Goal: Navigation & Orientation: Find specific page/section

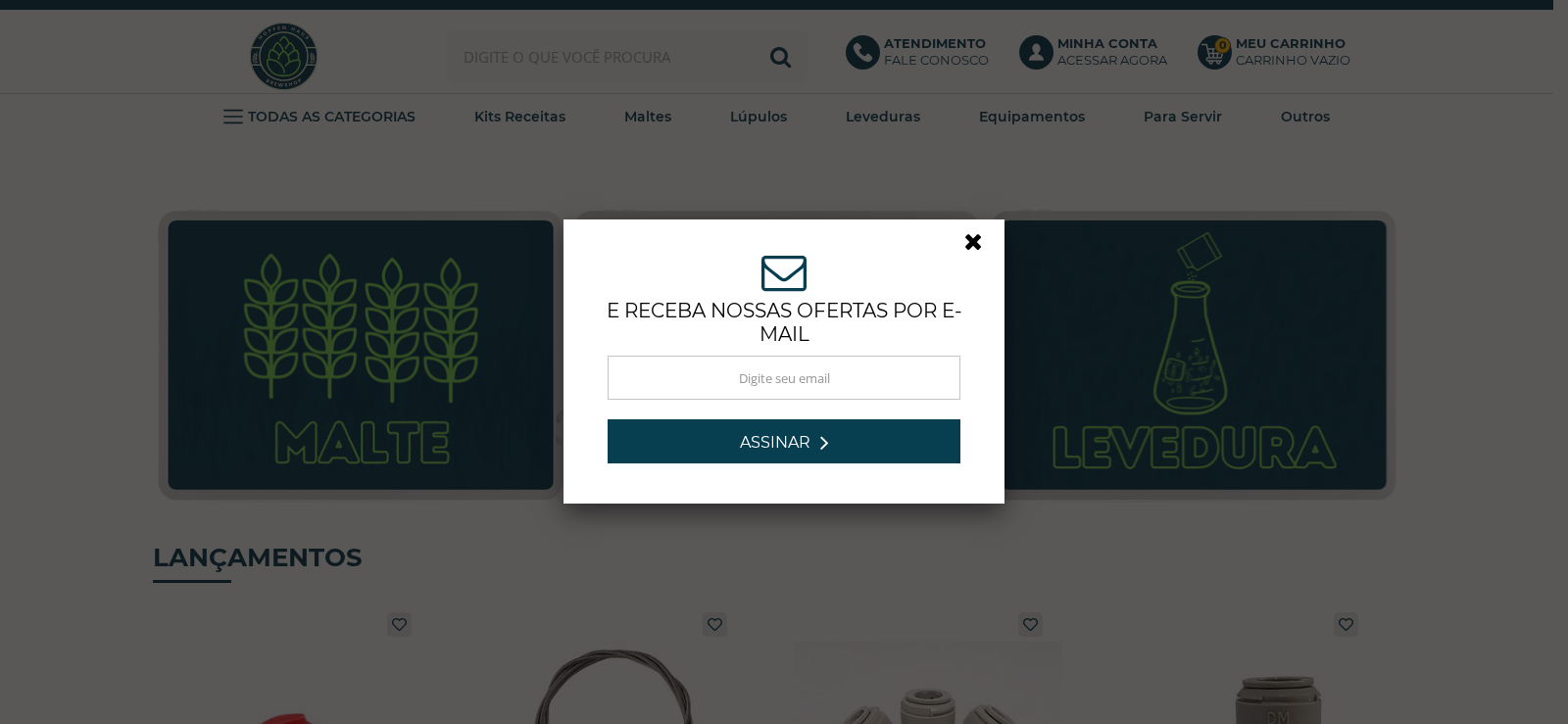
click at [967, 238] on link at bounding box center [982, 246] width 35 height 35
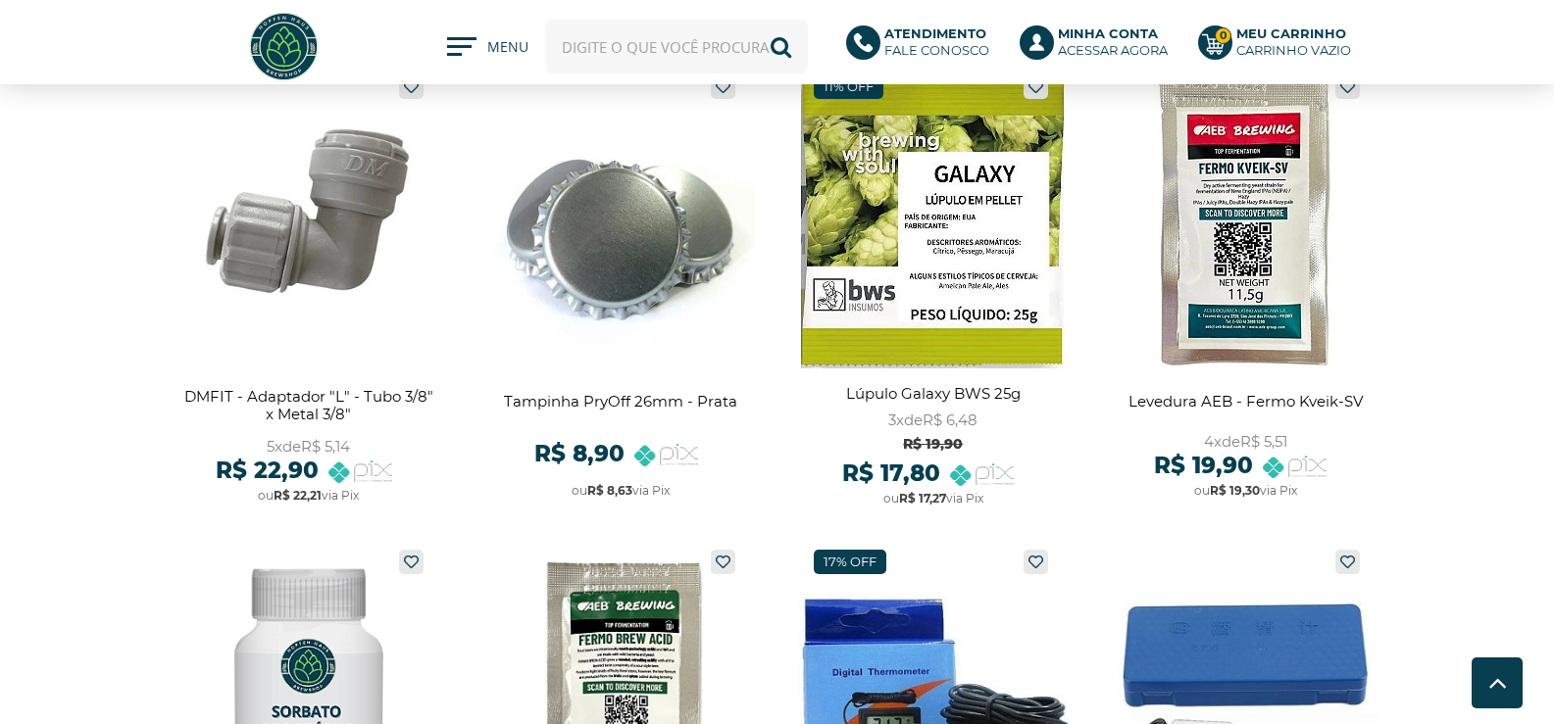
scroll to position [196, 0]
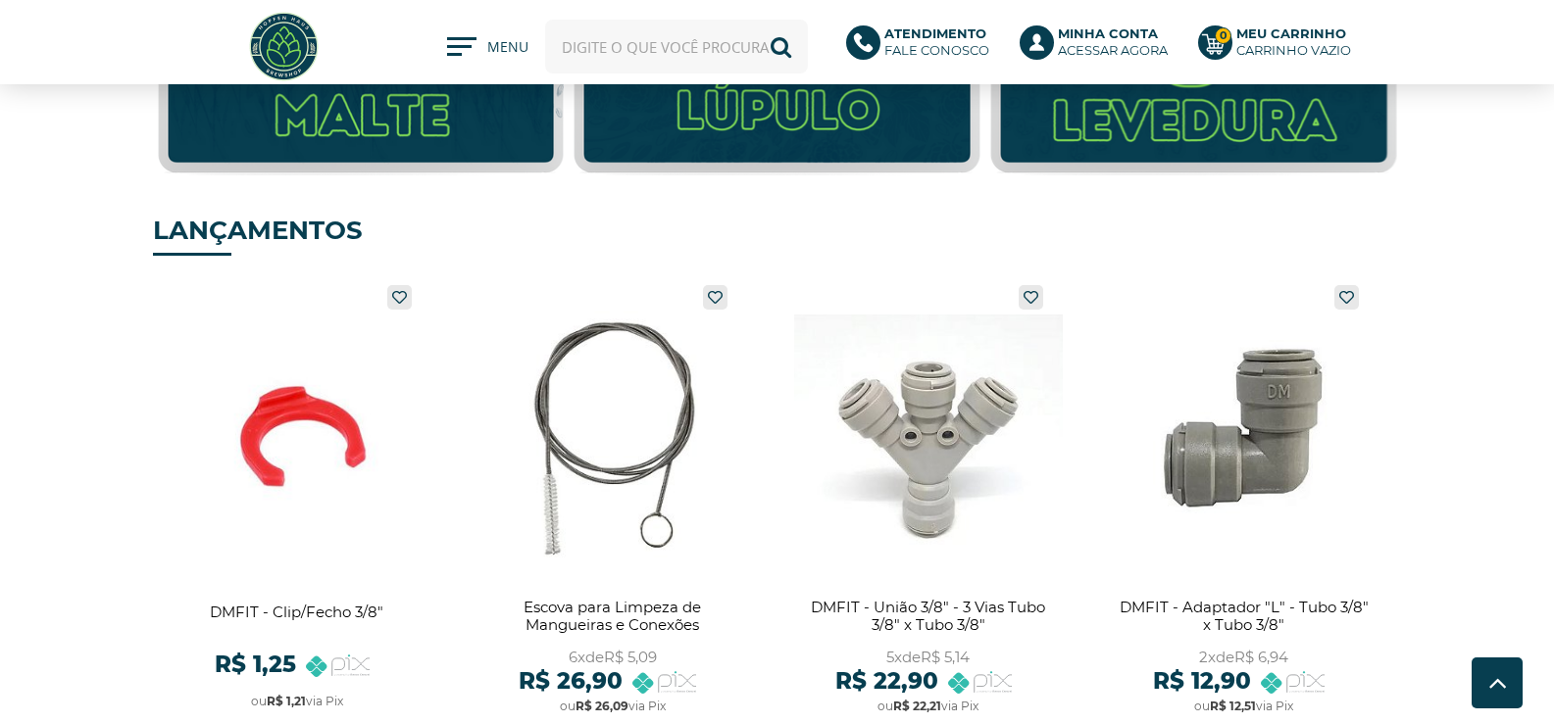
click at [453, 51] on span at bounding box center [466, 51] width 38 height 29
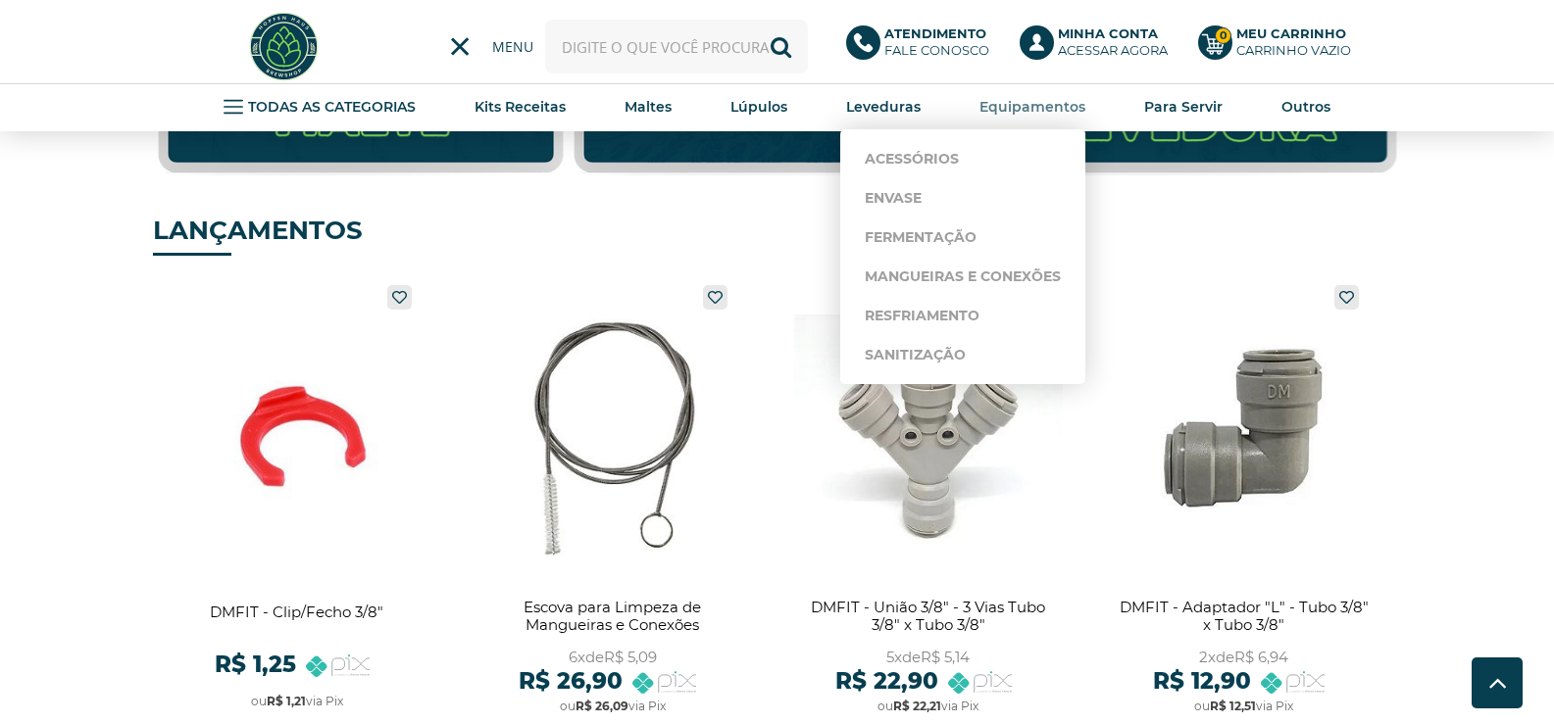
click at [1030, 107] on strong "Equipamentos" at bounding box center [1032, 107] width 106 height 18
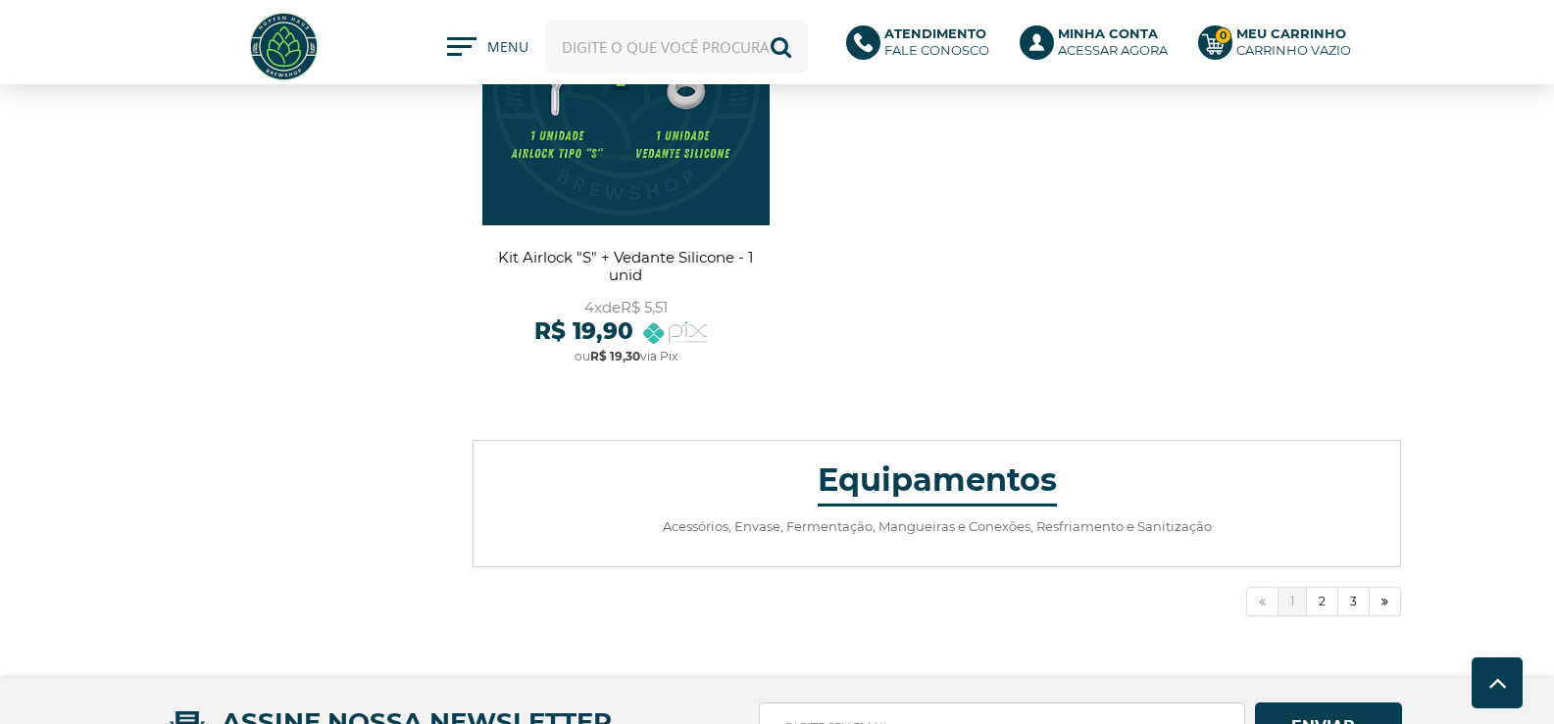
scroll to position [7146, 0]
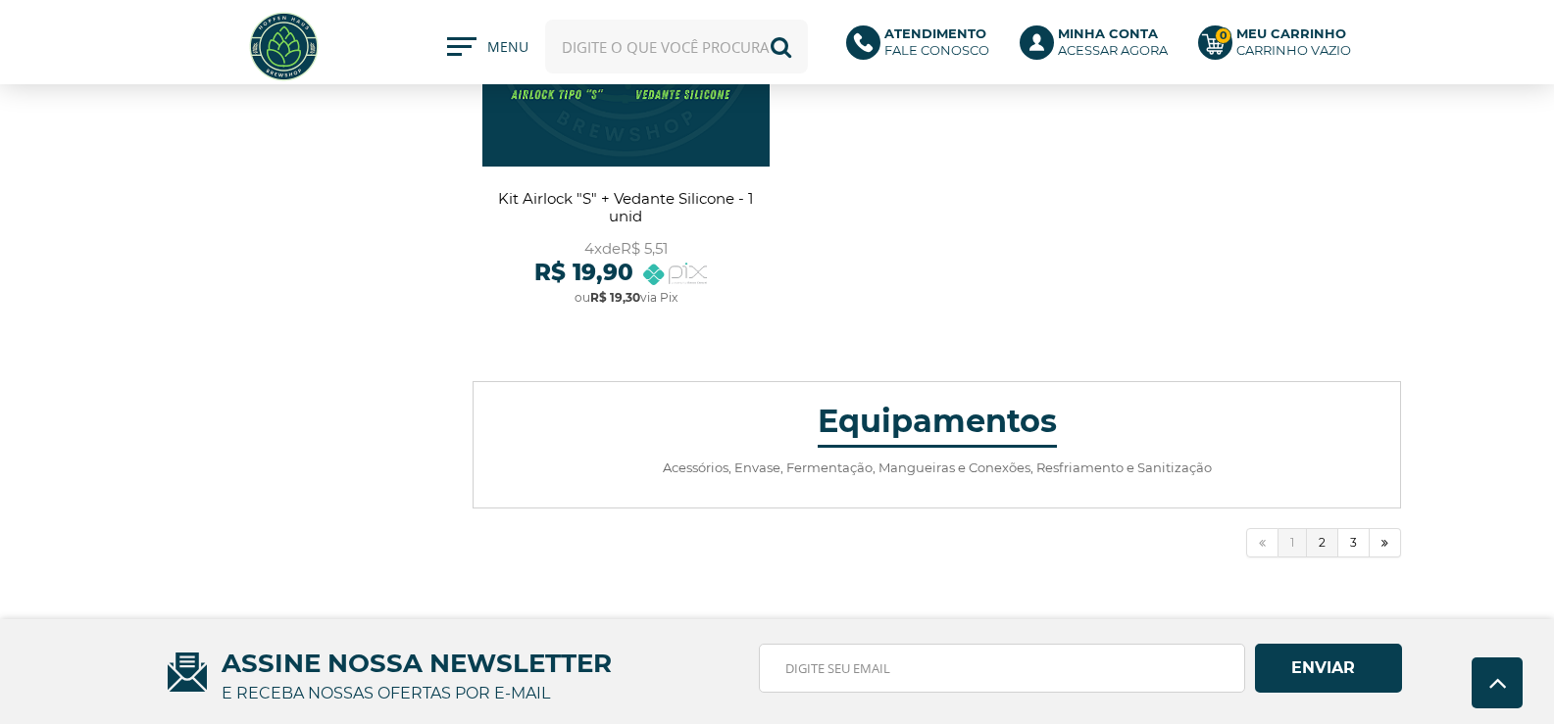
click at [1323, 545] on link "2" at bounding box center [1322, 542] width 31 height 29
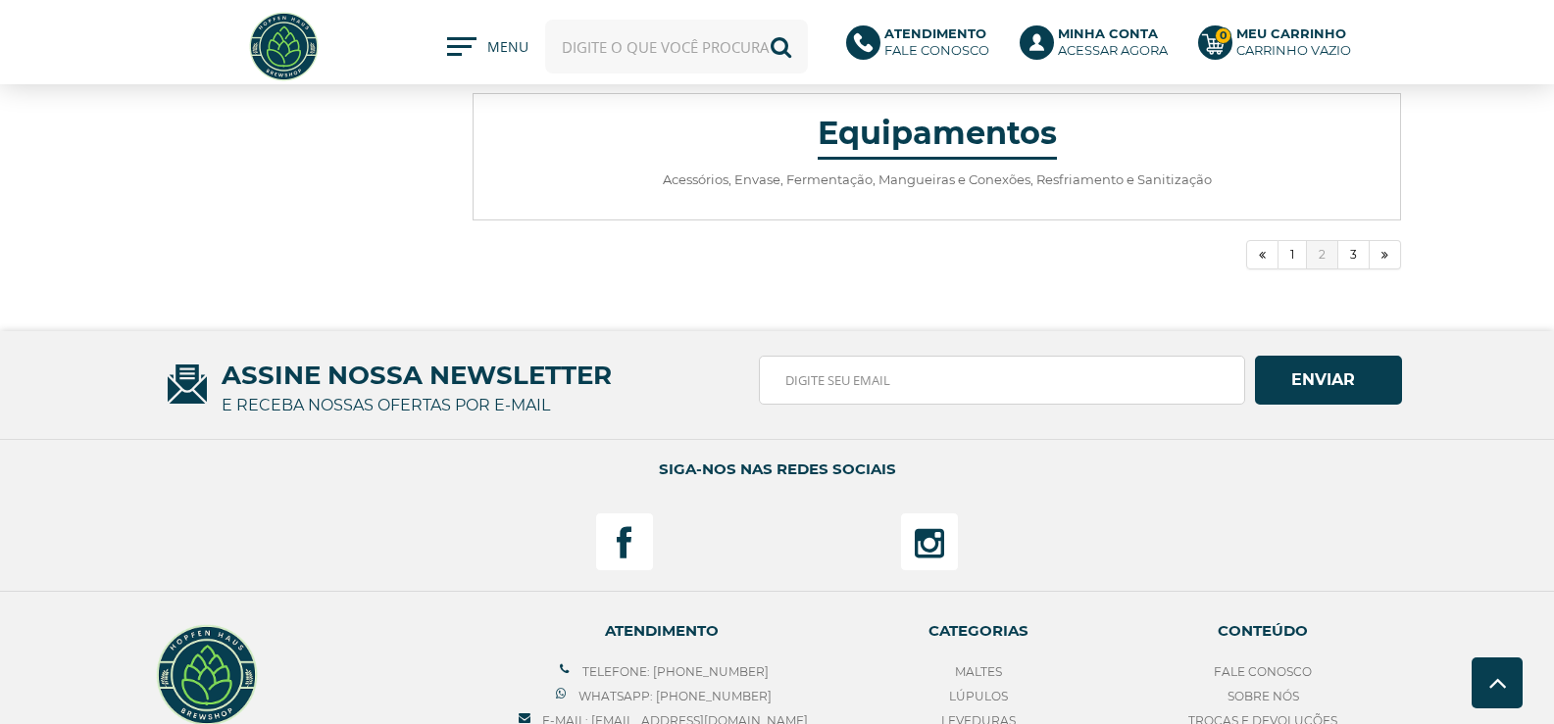
scroll to position [7156, 0]
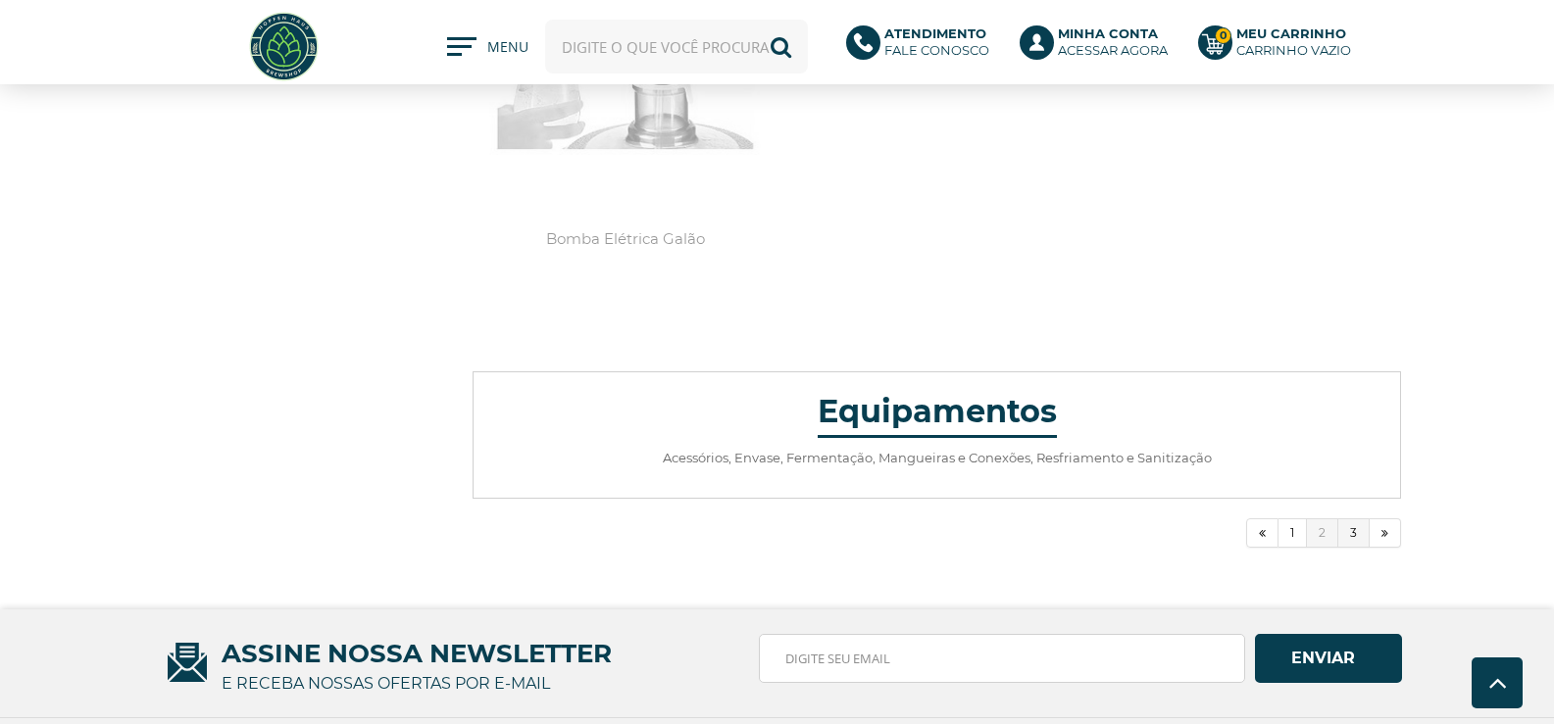
click at [1361, 526] on link "3" at bounding box center [1353, 533] width 31 height 29
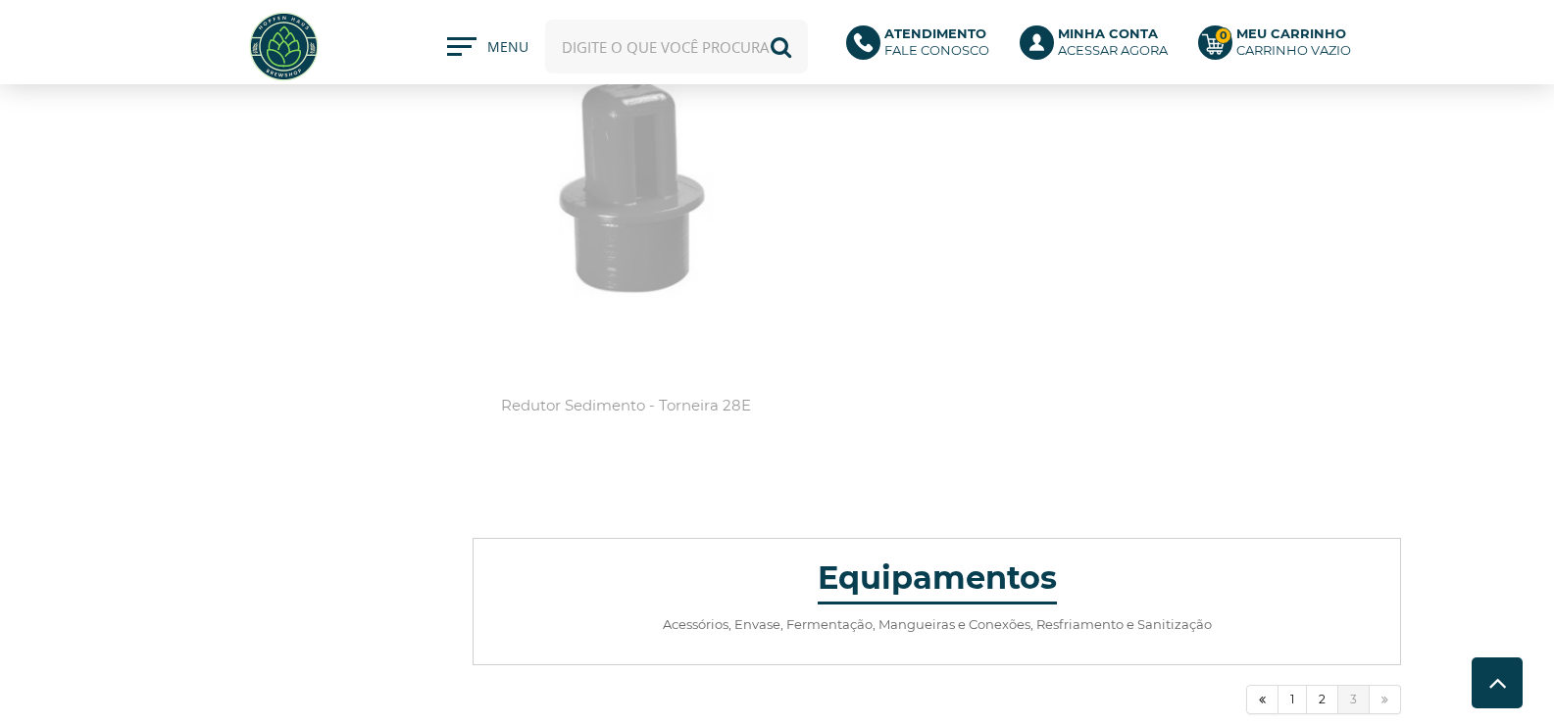
scroll to position [5097, 0]
